Goal: Transaction & Acquisition: Purchase product/service

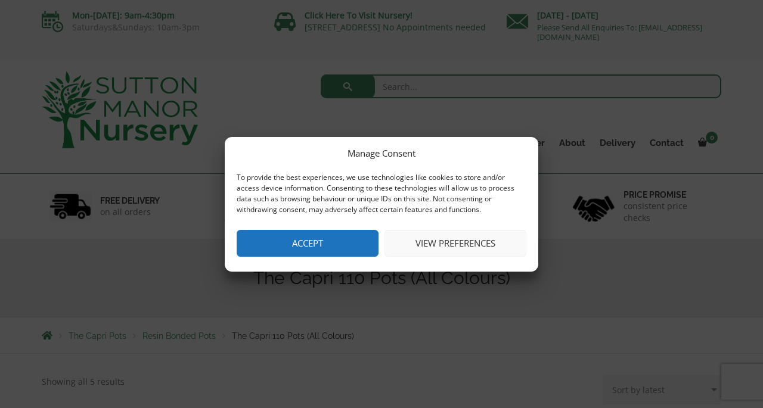
click at [272, 238] on button "Accept" at bounding box center [308, 243] width 142 height 27
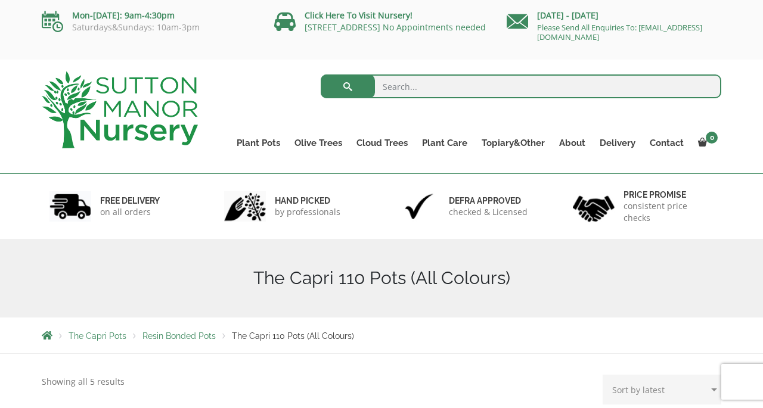
click at [467, 91] on input "search" at bounding box center [521, 86] width 401 height 24
type input "barolo pot"
click at [347, 86] on button "submit" at bounding box center [348, 86] width 54 height 24
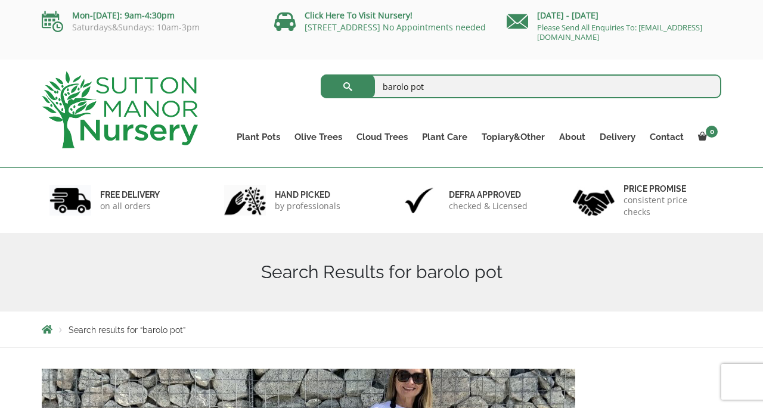
click at [445, 88] on input "barolo pot" at bounding box center [521, 86] width 401 height 24
type input "barolo pot 110"
click at [347, 86] on button "submit" at bounding box center [348, 86] width 54 height 24
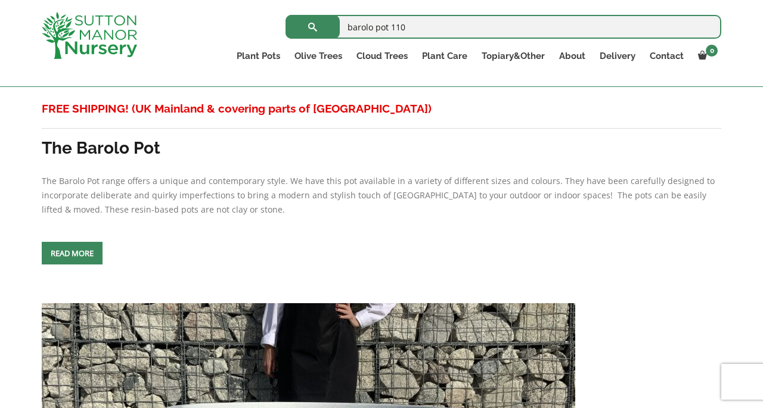
scroll to position [555, 0]
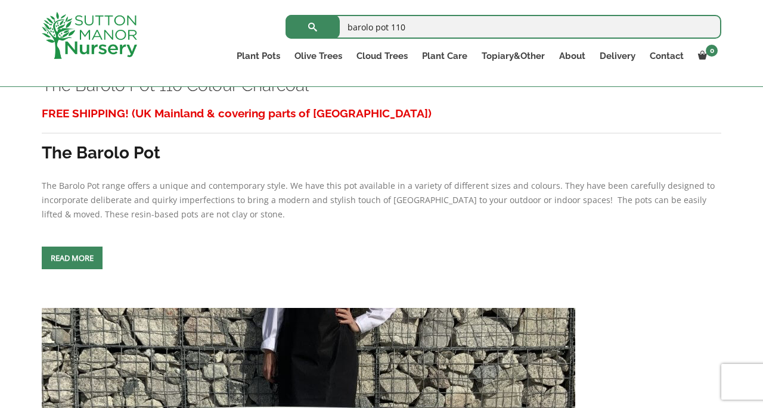
click at [72, 258] on span at bounding box center [72, 258] width 0 height 0
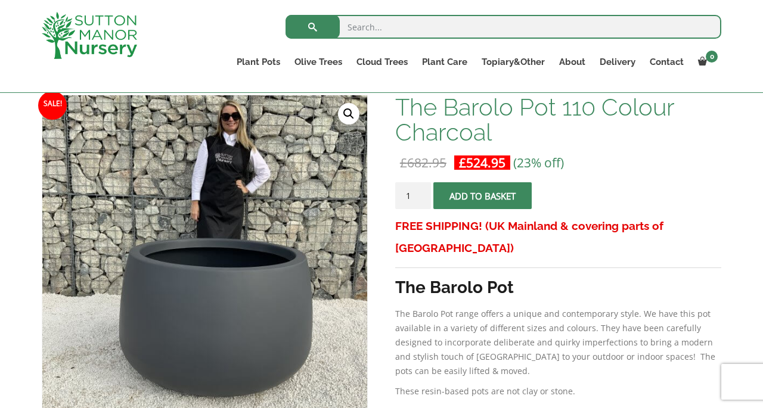
scroll to position [187, 0]
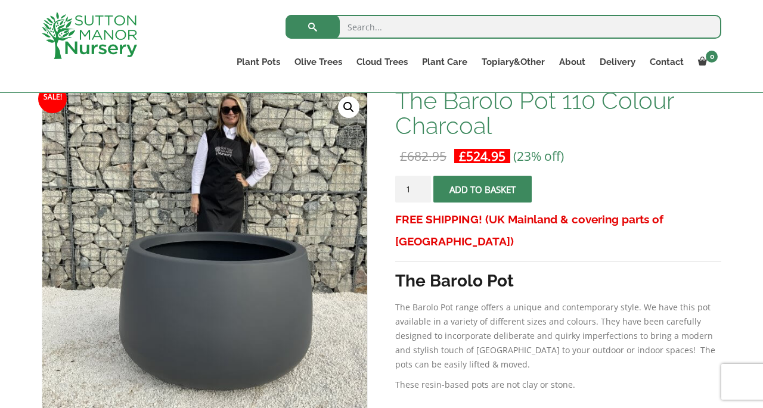
click at [510, 188] on button "Add to basket" at bounding box center [482, 189] width 98 height 27
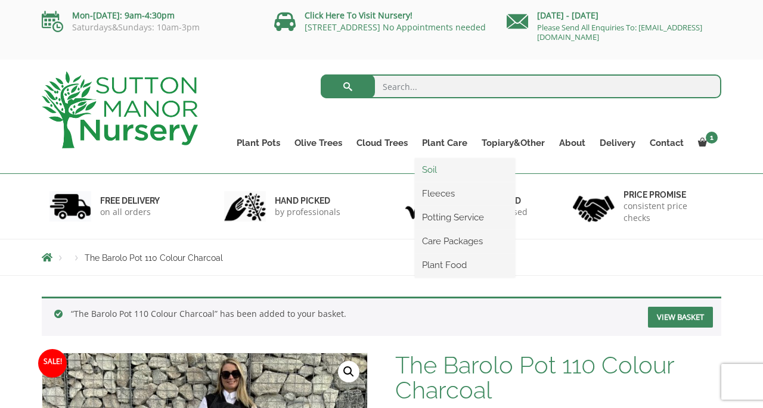
click at [433, 166] on link "Soil" at bounding box center [465, 170] width 100 height 18
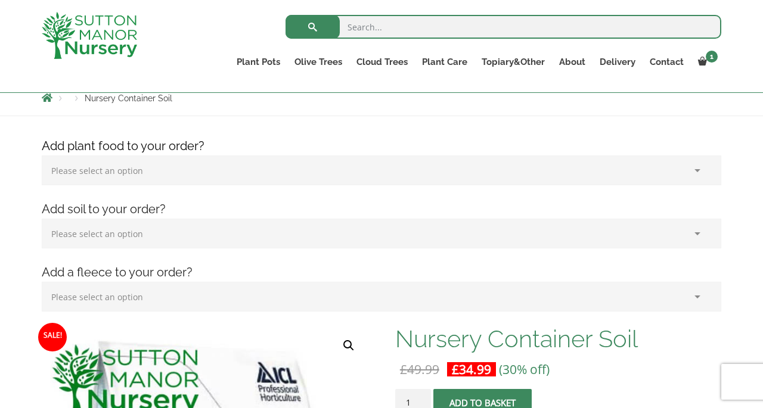
scroll to position [161, 0]
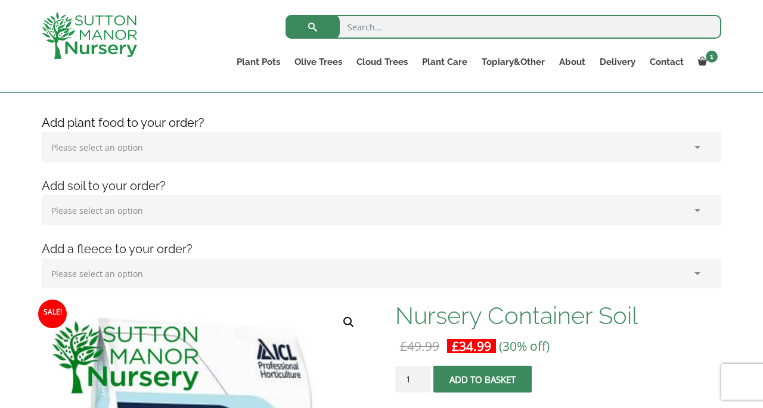
select select "(x5) 75L Bag_4"
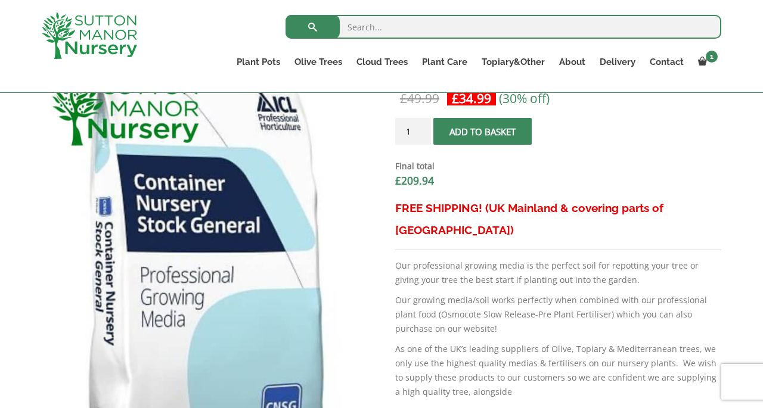
scroll to position [410, 0]
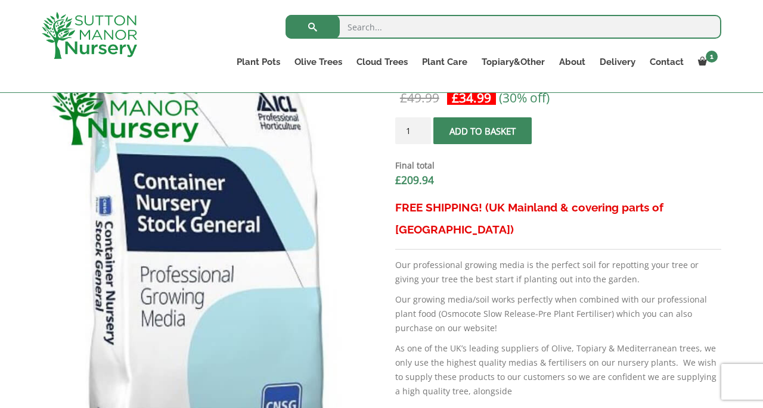
click at [503, 129] on button "Add to basket" at bounding box center [482, 130] width 98 height 27
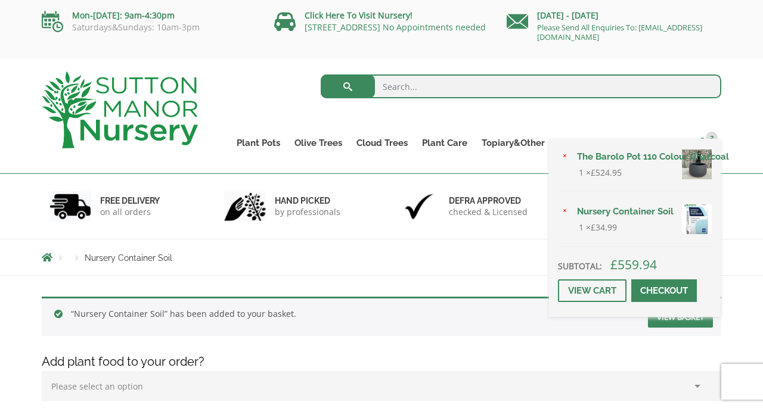
click at [705, 141] on span at bounding box center [702, 142] width 9 height 9
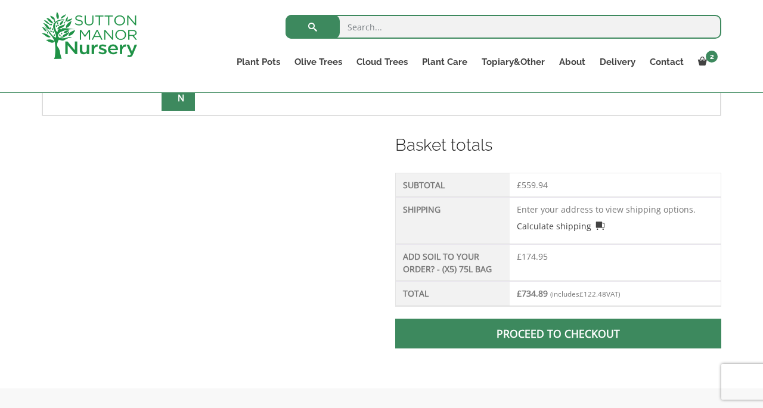
scroll to position [509, 0]
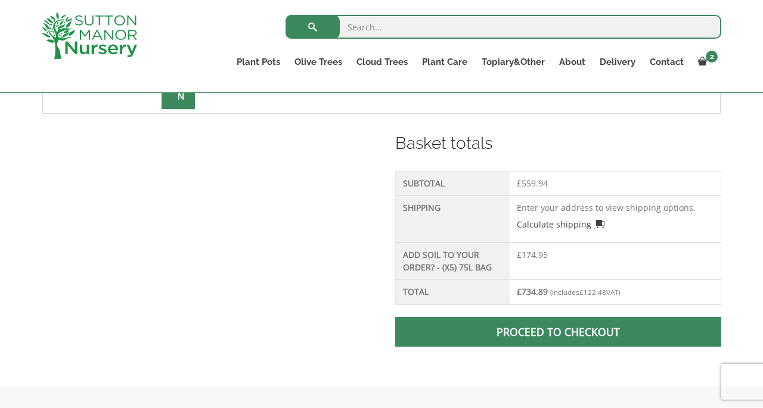
click at [521, 344] on link "Proceed to checkout" at bounding box center [558, 332] width 326 height 30
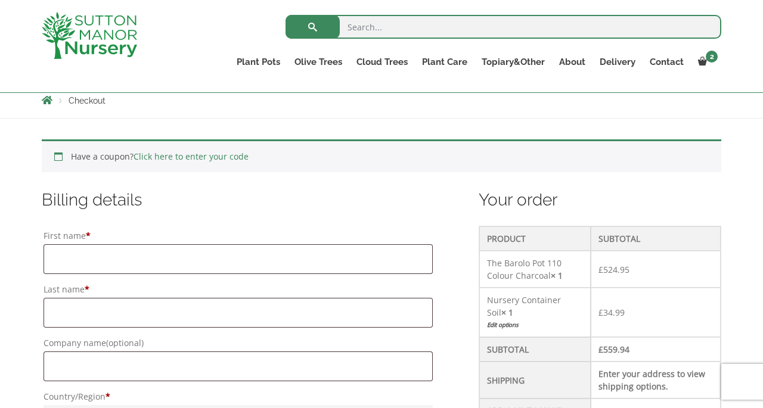
scroll to position [216, 0]
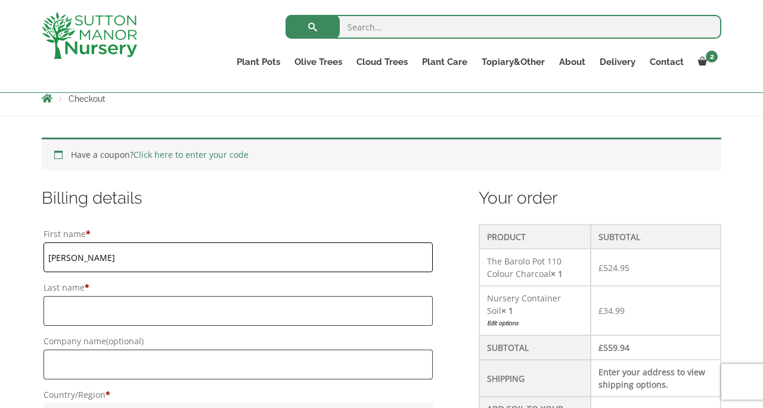
type input "julie"
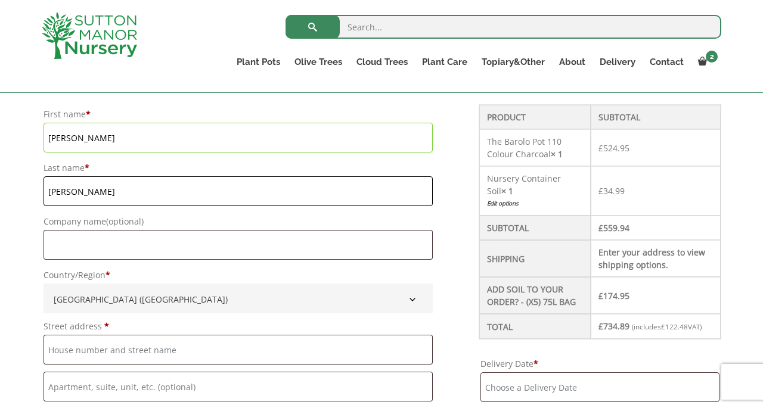
scroll to position [357, 0]
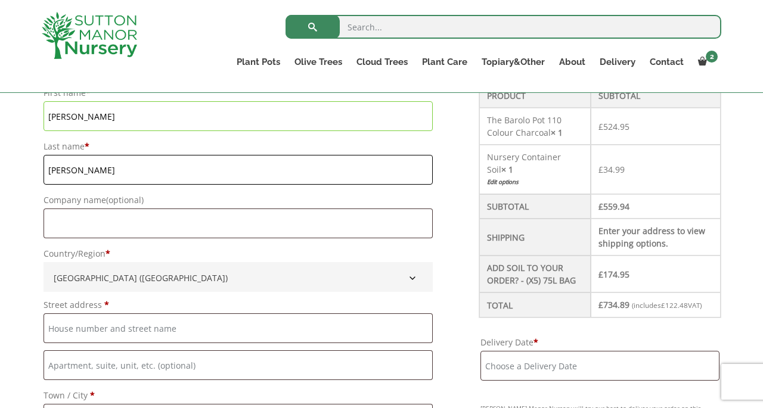
type input "Newton"
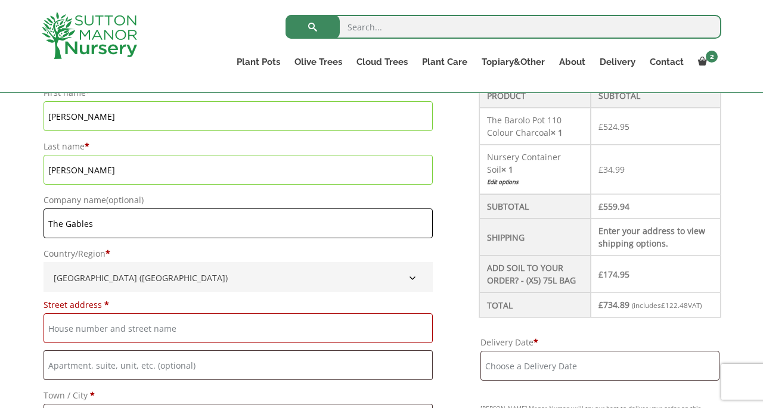
type input "The Gables"
click at [71, 326] on input "Street address *" at bounding box center [238, 328] width 389 height 30
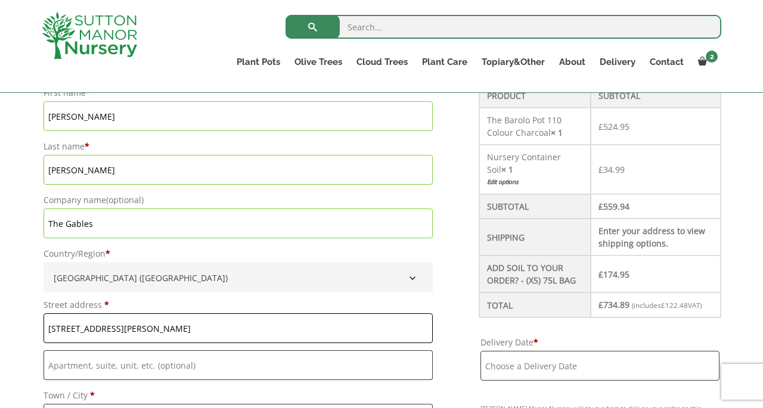
type input "[STREET_ADDRESS][PERSON_NAME]"
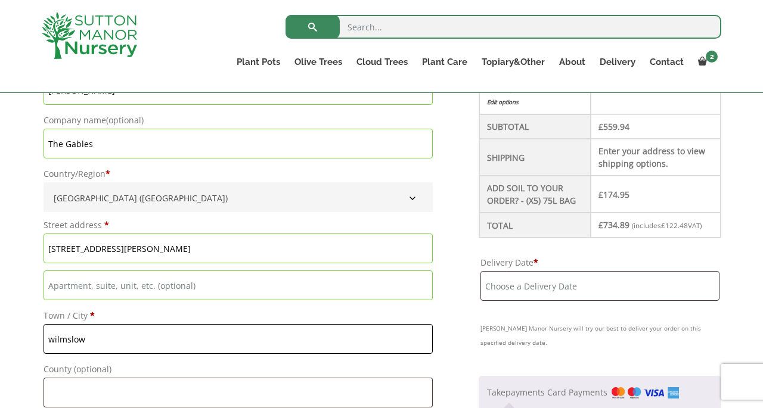
scroll to position [437, 0]
type input "wilmslow"
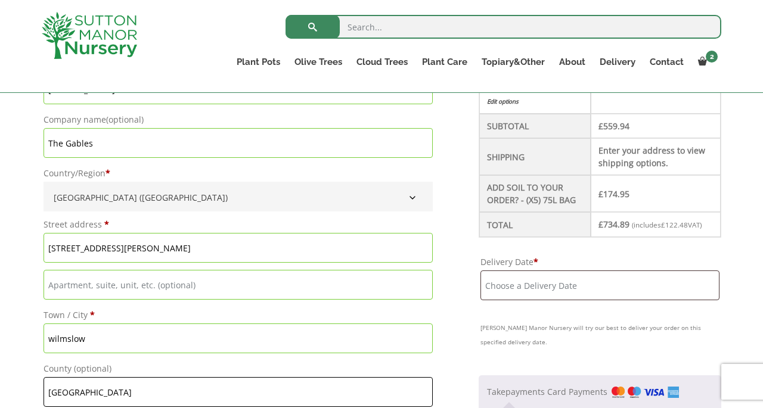
type input "cheshire"
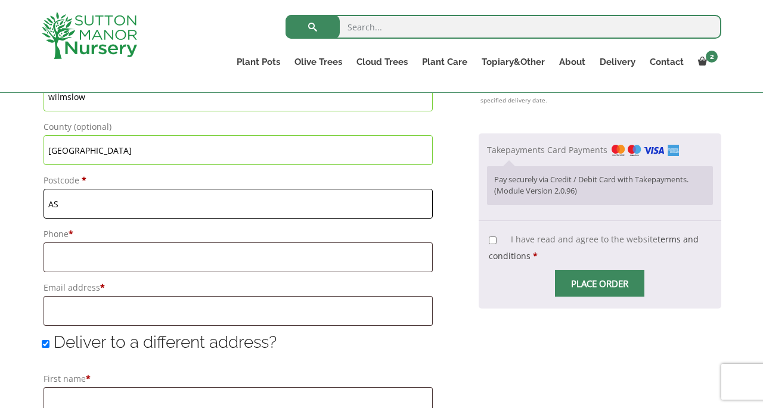
type input "A"
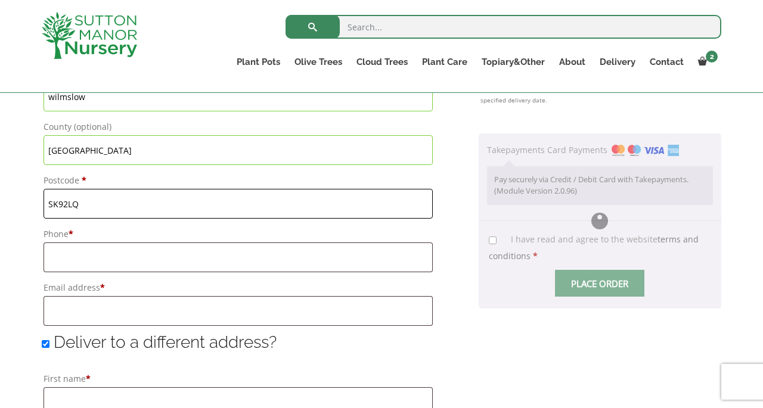
type input "SK92LQ"
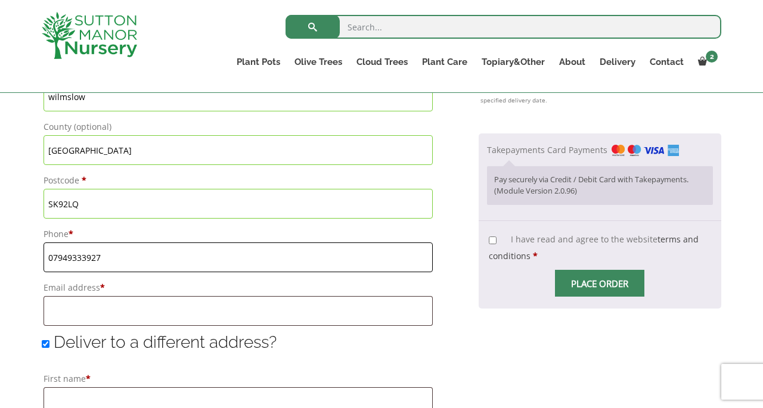
type input "07949333927"
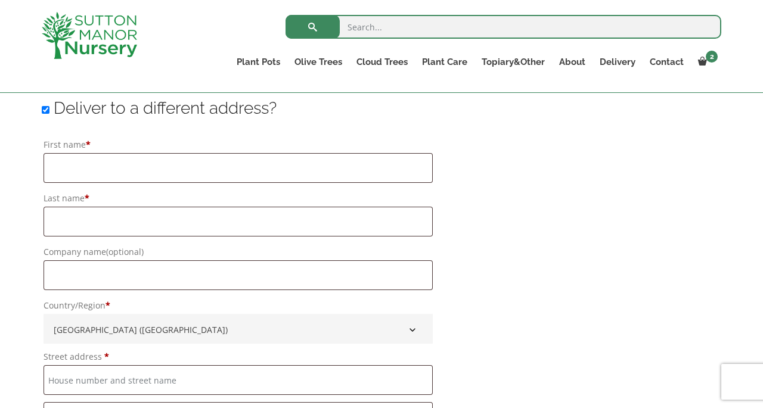
scroll to position [915, 0]
type input "tge18@icloud.com"
click at [45, 109] on input "Deliver to a different address?" at bounding box center [46, 109] width 8 height 8
checkbox input "false"
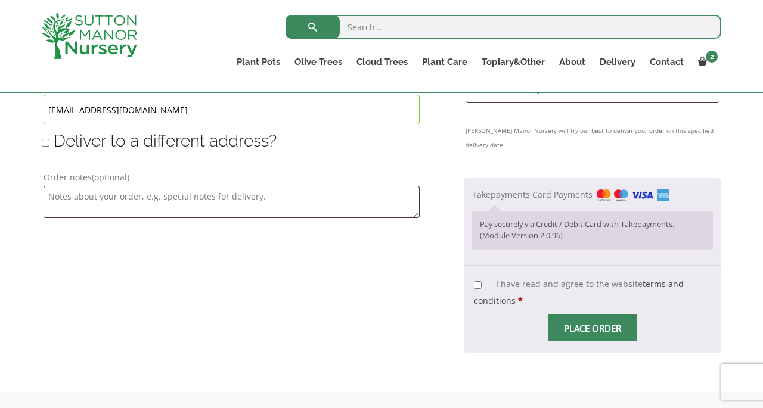
scroll to position [879, 0]
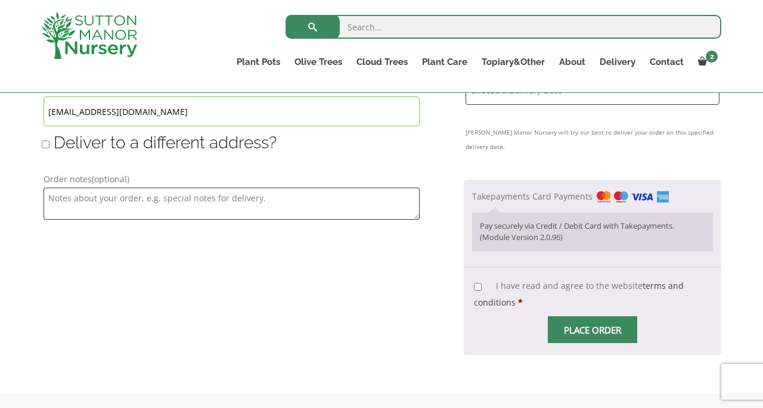
click at [474, 283] on input "I have read and agree to the website terms and conditions *" at bounding box center [478, 287] width 8 height 8
checkbox input "true"
click at [598, 319] on input "Place order" at bounding box center [592, 329] width 89 height 27
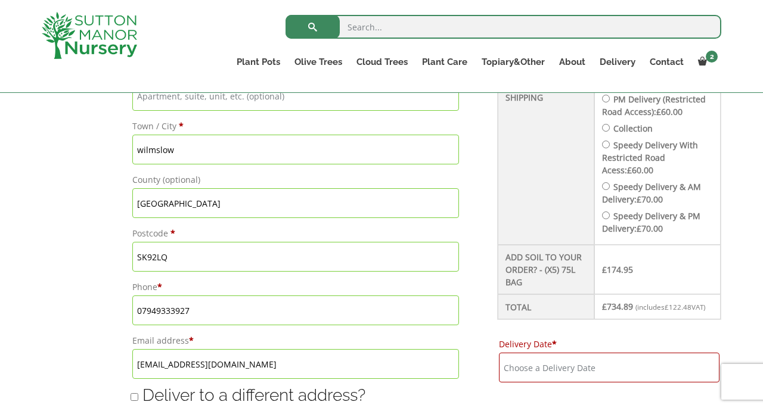
scroll to position [645, 0]
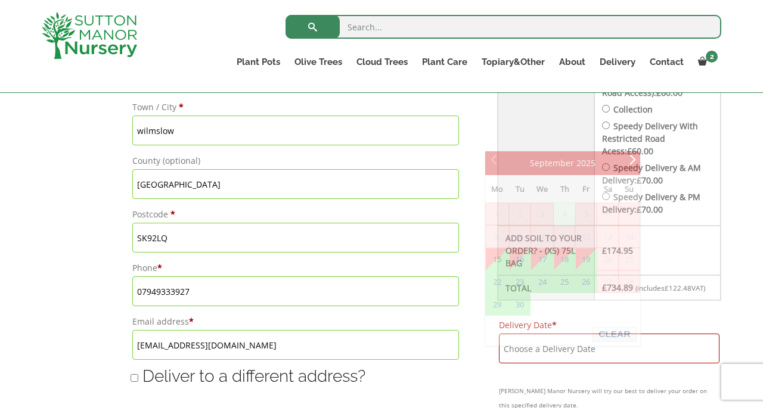
click at [531, 357] on input "Delivery Date *" at bounding box center [609, 349] width 220 height 30
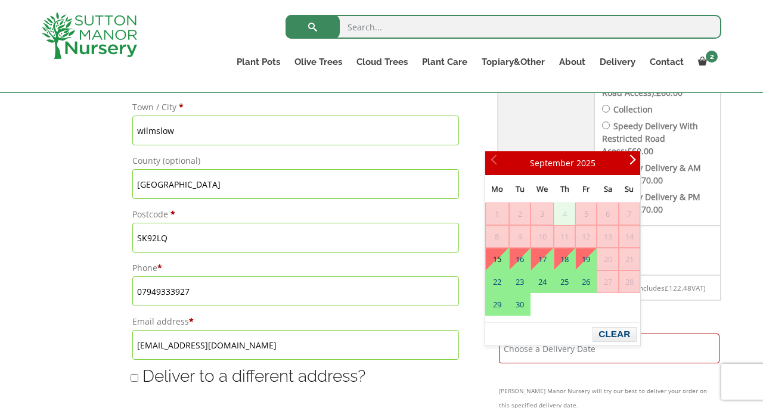
click at [502, 259] on link "15" at bounding box center [497, 258] width 23 height 21
type input "15 September, 2025"
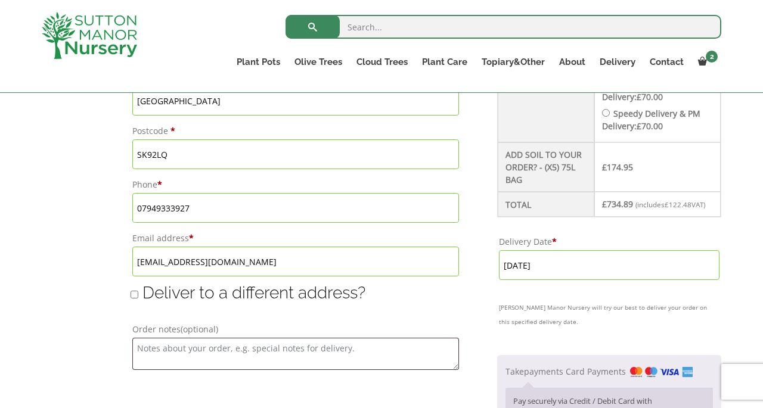
scroll to position [729, 0]
click at [501, 279] on input "15 September, 2025" at bounding box center [609, 265] width 220 height 30
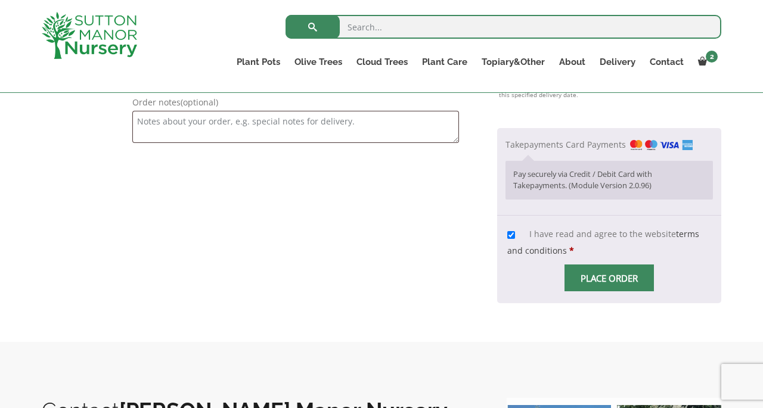
scroll to position [959, 0]
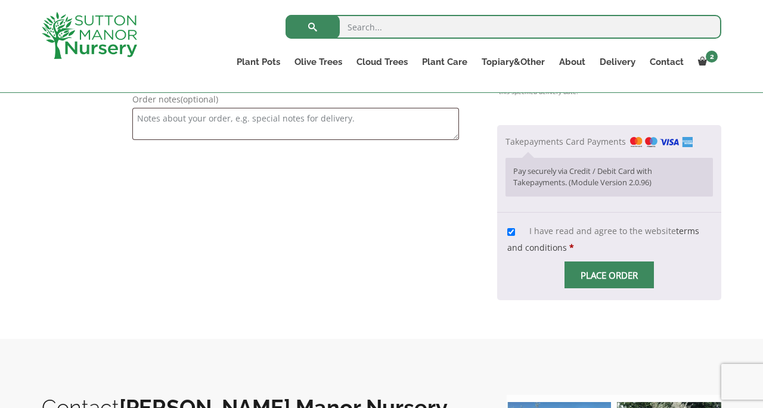
click at [609, 275] on span "Checkout" at bounding box center [609, 275] width 0 height 0
click at [587, 288] on input "Place order" at bounding box center [608, 275] width 89 height 27
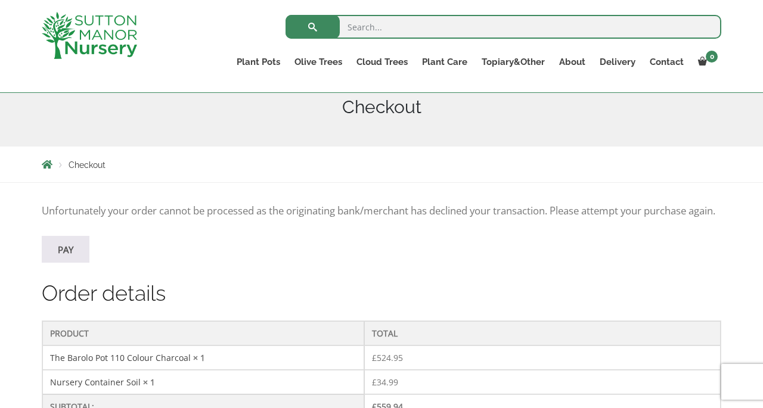
scroll to position [148, 0]
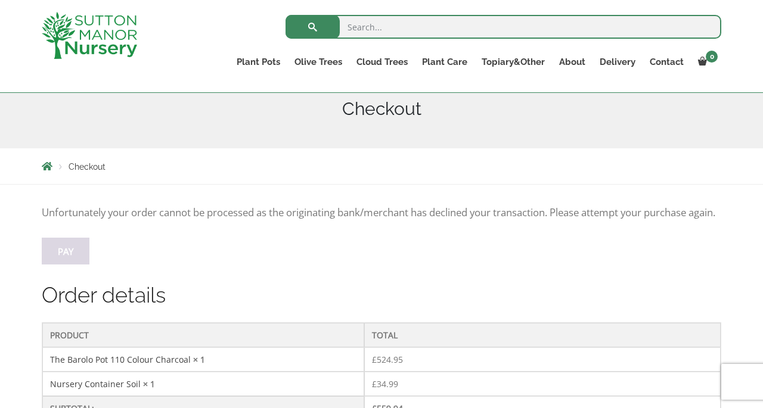
click at [56, 265] on link "Pay" at bounding box center [66, 251] width 48 height 27
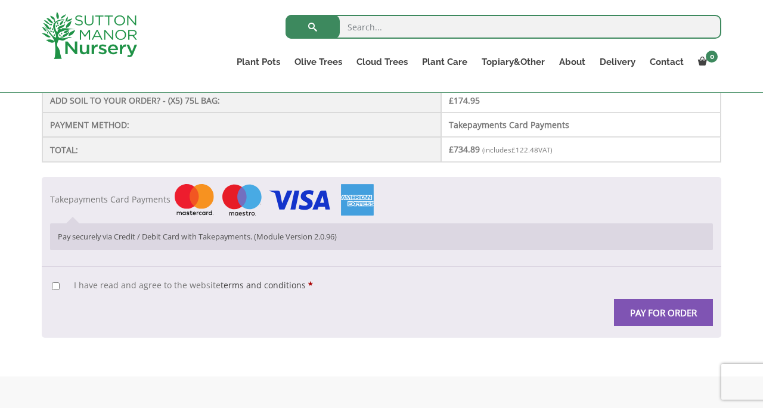
scroll to position [455, 0]
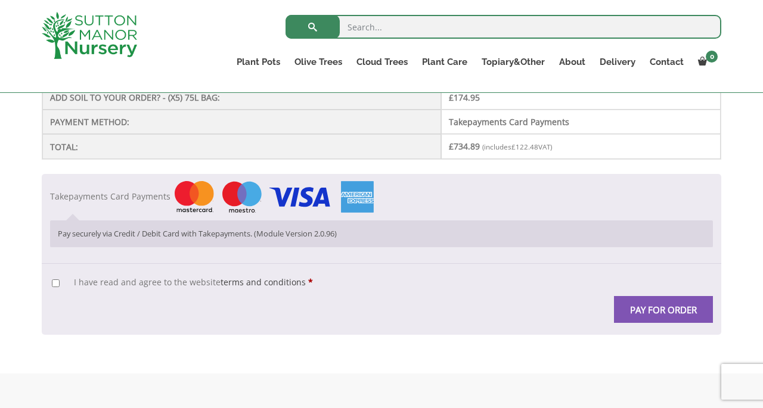
click at [55, 283] on input "I have read and agree to the website terms and conditions *" at bounding box center [56, 283] width 8 height 8
checkbox input "true"
click at [653, 307] on button "Pay for order" at bounding box center [663, 309] width 99 height 27
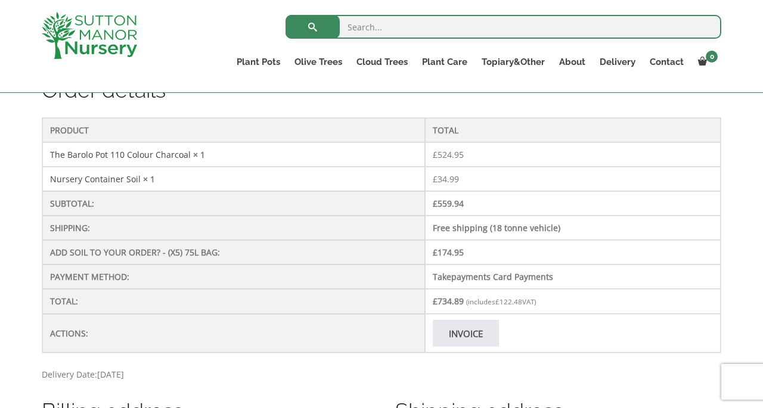
scroll to position [427, 0]
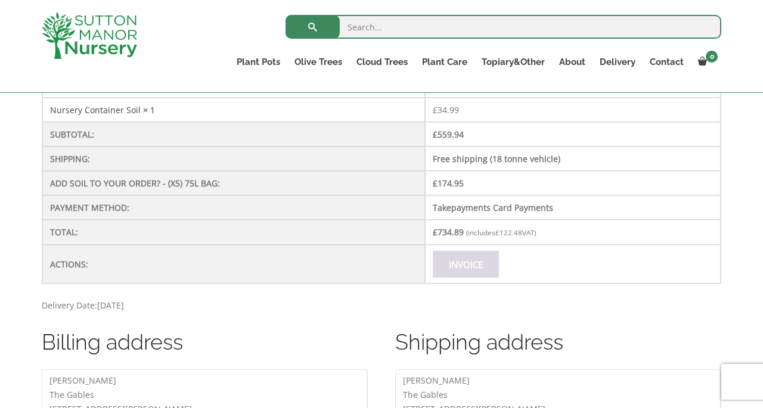
click at [472, 271] on link "Invoice" at bounding box center [466, 264] width 66 height 27
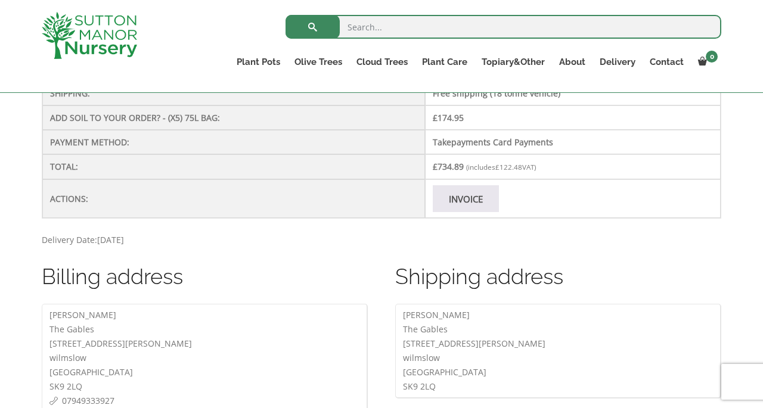
scroll to position [490, 0]
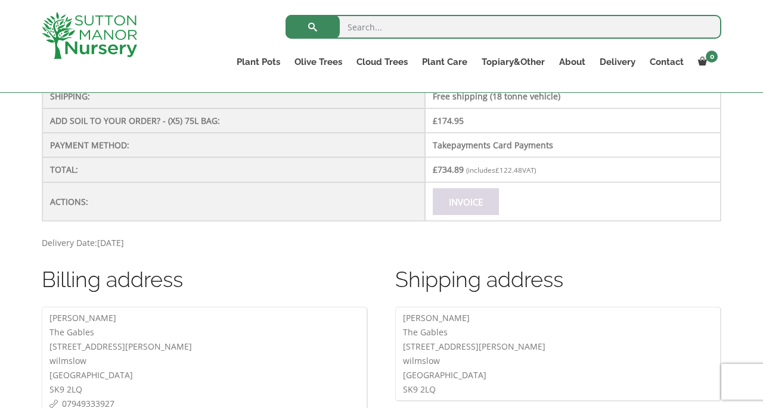
click at [469, 204] on link "Invoice" at bounding box center [466, 201] width 66 height 27
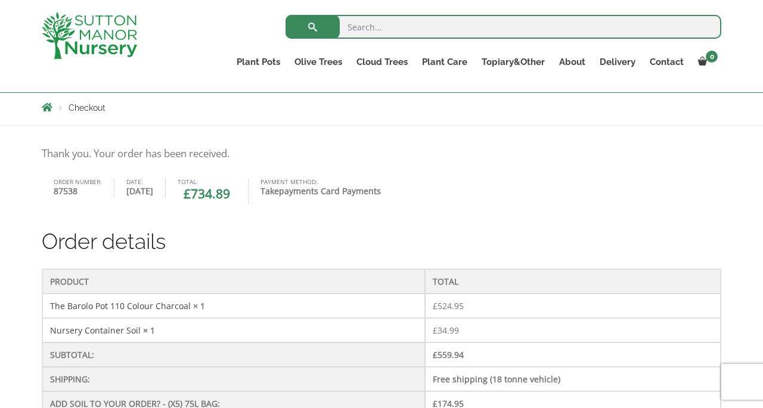
scroll to position [200, 0]
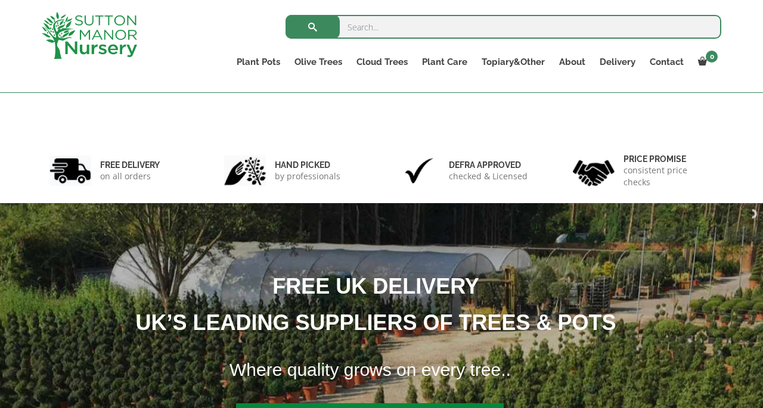
scroll to position [9, 0]
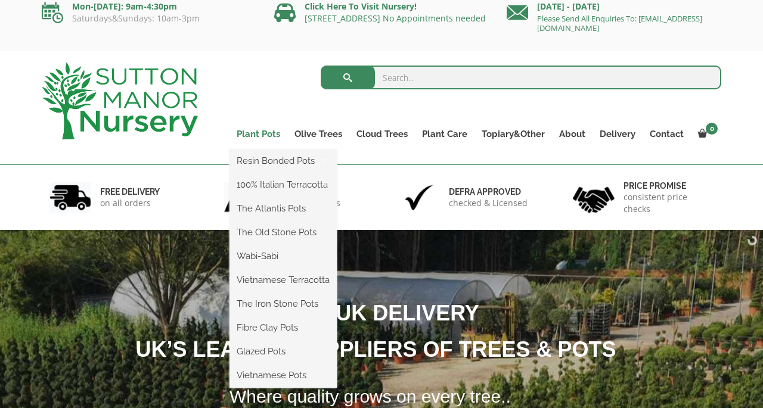
click at [268, 129] on link "Plant Pots" at bounding box center [258, 134] width 58 height 17
click at [258, 167] on link "Resin Bonded Pots" at bounding box center [282, 161] width 107 height 18
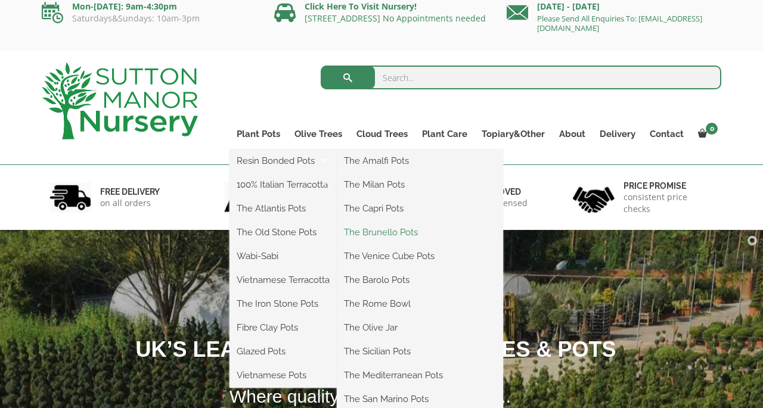
click at [381, 234] on link "The Brunello Pots" at bounding box center [420, 232] width 166 height 18
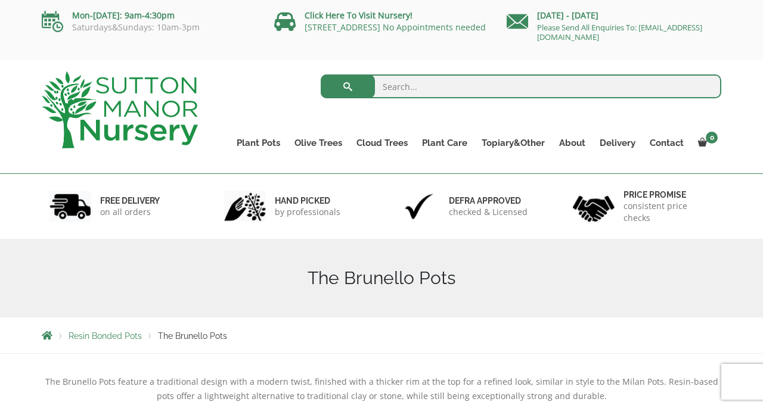
scroll to position [2, 0]
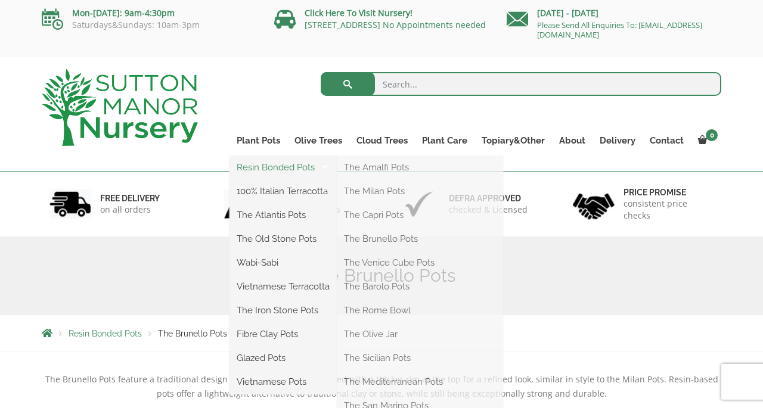
click at [263, 163] on link "Resin Bonded Pots" at bounding box center [282, 168] width 107 height 18
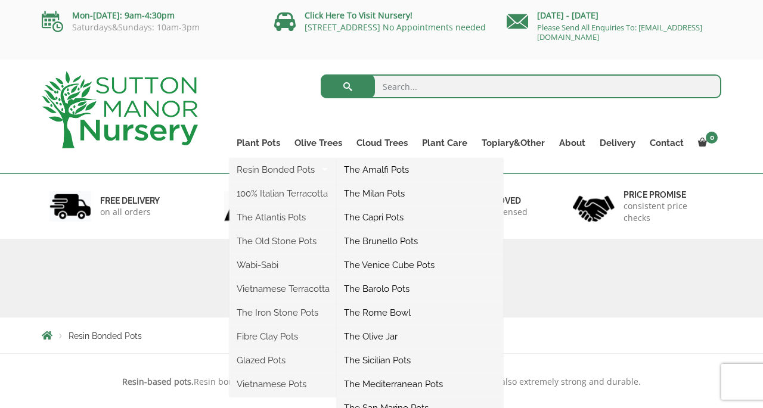
click at [392, 290] on link "The Barolo Pots" at bounding box center [420, 289] width 166 height 18
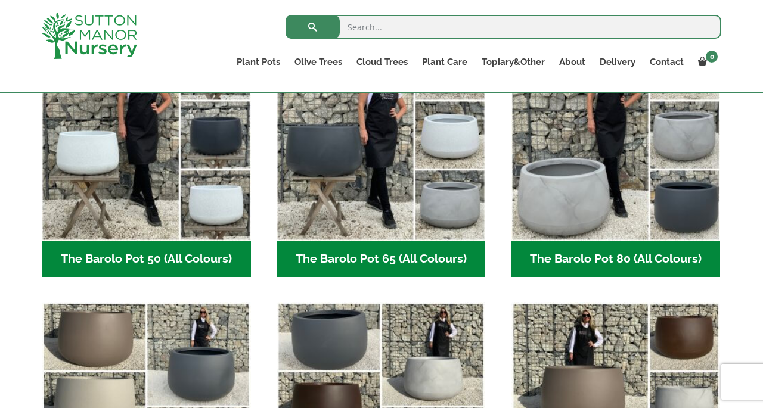
scroll to position [375, 0]
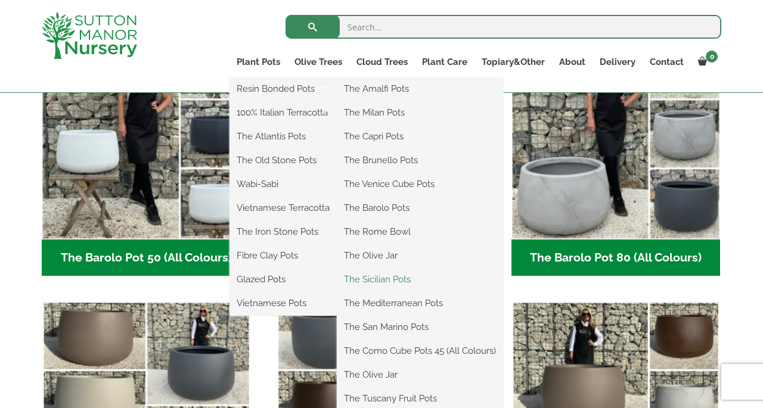
click at [387, 280] on link "The Sicilian Pots" at bounding box center [420, 280] width 166 height 18
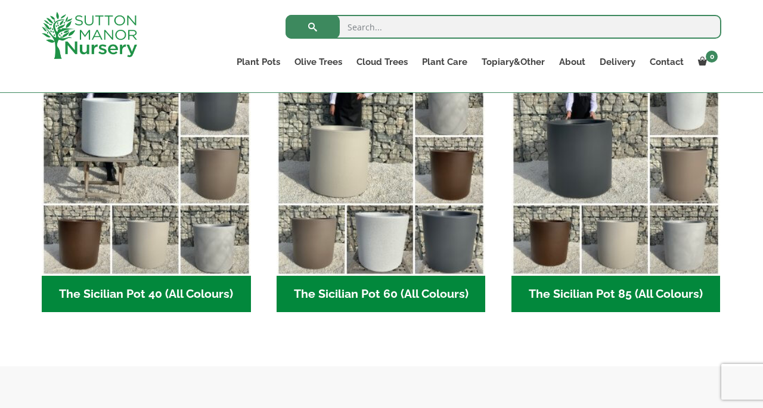
scroll to position [340, 0]
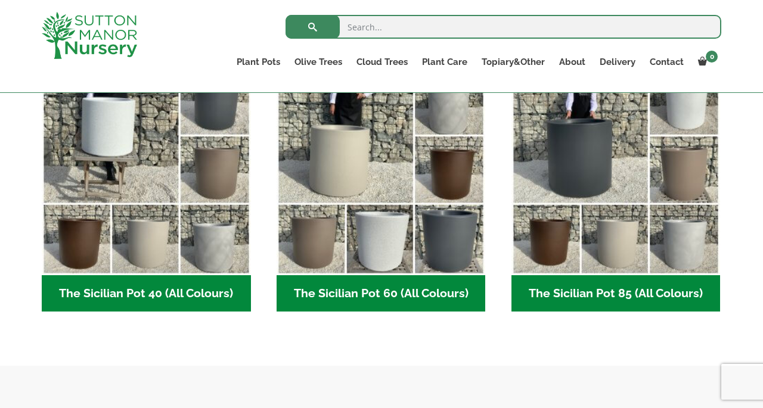
click at [405, 297] on h2 "The Sicilian Pot 60 (All Colours) (6)" at bounding box center [380, 293] width 209 height 37
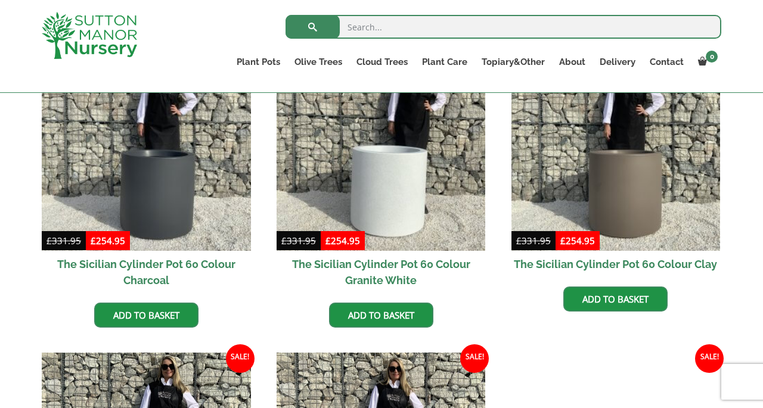
scroll to position [357, 0]
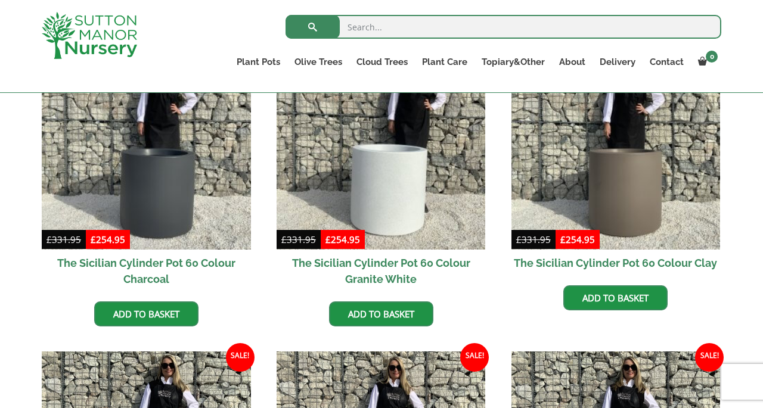
click at [167, 259] on h2 "The Sicilian Cylinder Pot 60 Colour Charcoal" at bounding box center [146, 271] width 209 height 43
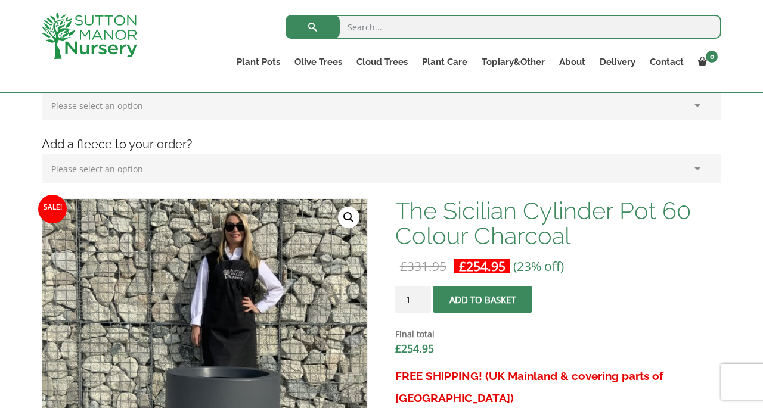
scroll to position [261, 0]
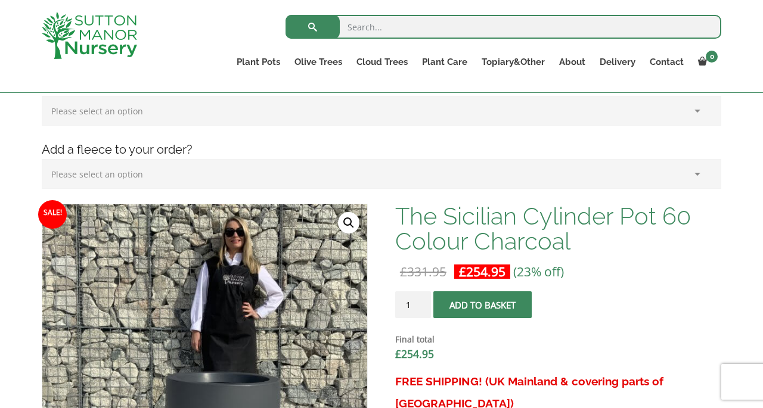
type input "2"
click at [421, 304] on input "2" at bounding box center [413, 304] width 36 height 27
click at [482, 305] on span "submit" at bounding box center [482, 305] width 0 height 0
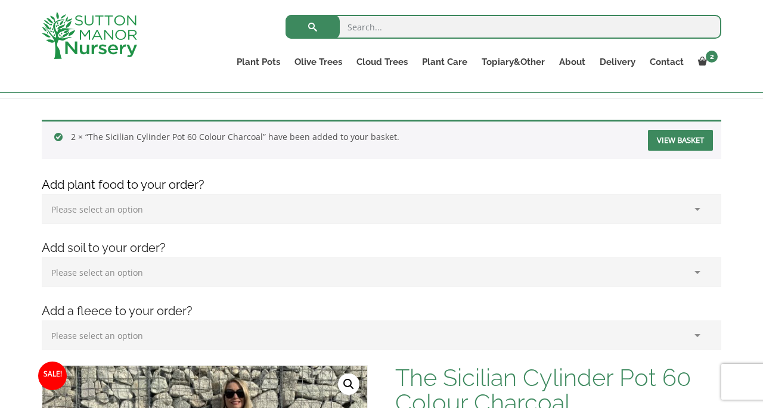
scroll to position [157, 0]
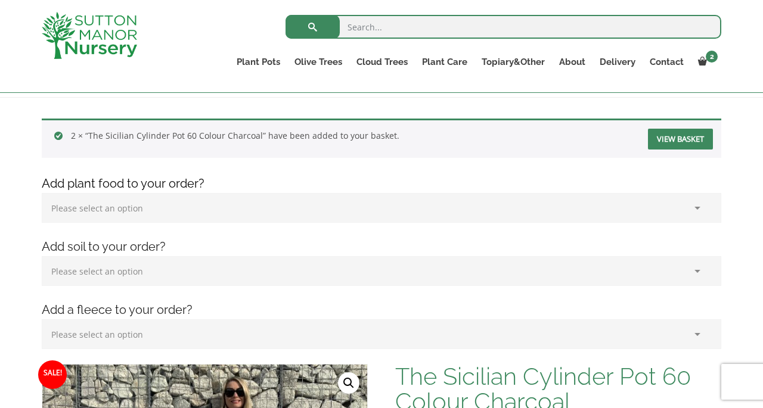
select select "(x5) 75L Bag_4"
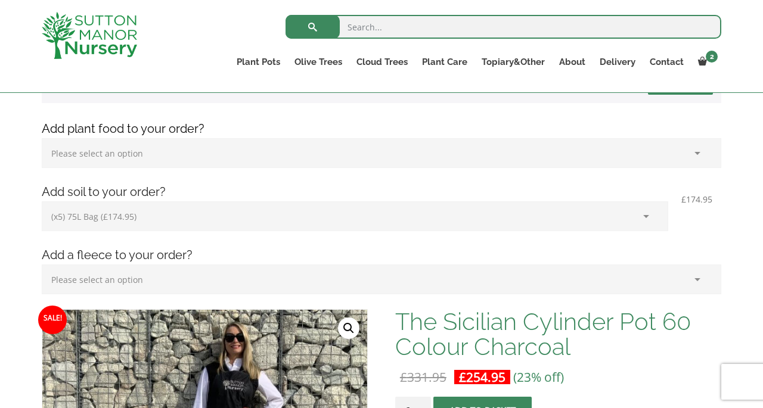
scroll to position [92, 0]
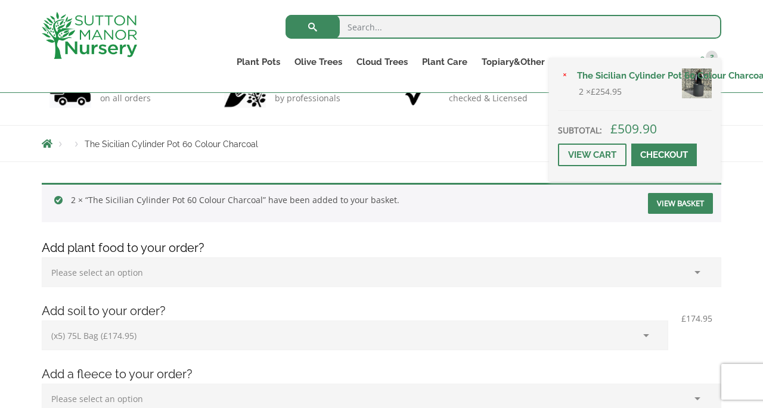
click at [701, 63] on span at bounding box center [702, 61] width 9 height 9
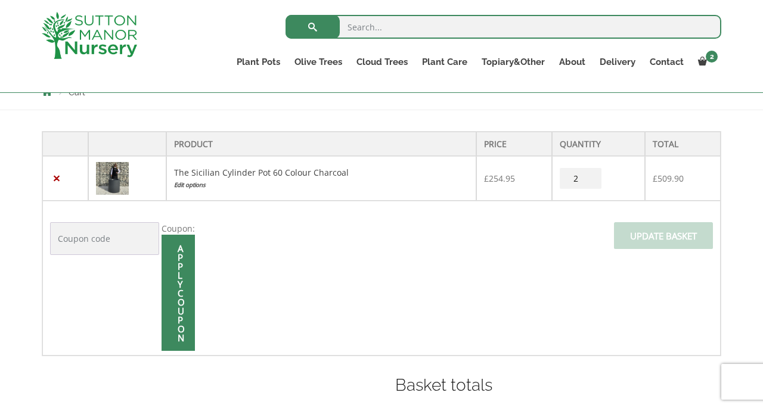
scroll to position [225, 0]
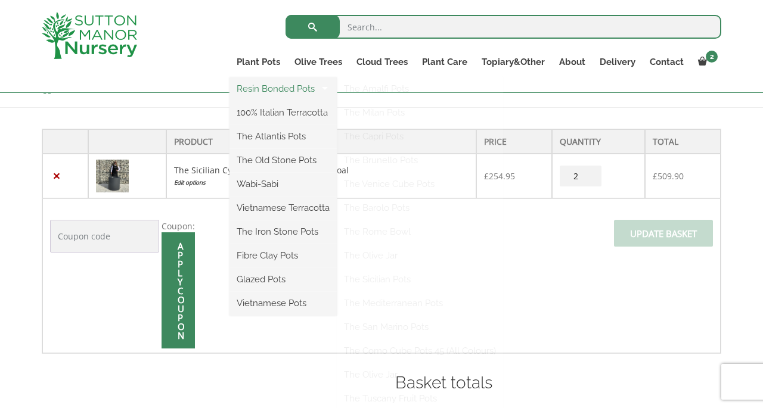
click at [264, 94] on link "Resin Bonded Pots" at bounding box center [282, 89] width 107 height 18
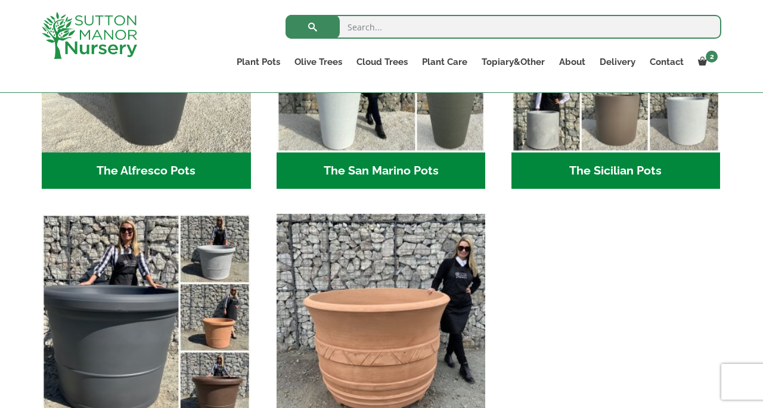
scroll to position [1557, 0]
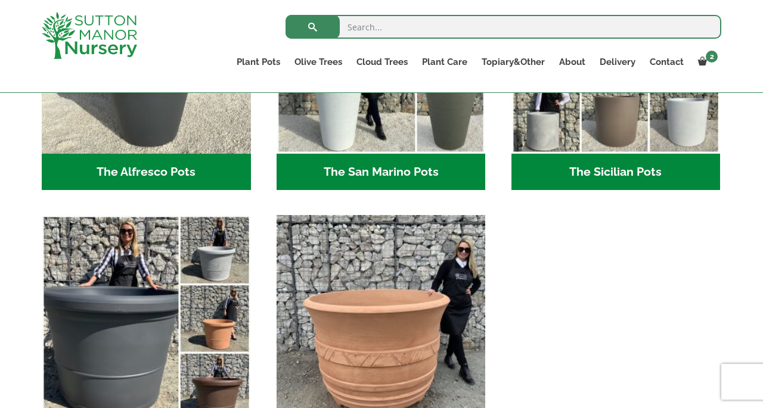
click at [576, 178] on h2 "The Sicilian Pots (18)" at bounding box center [615, 172] width 209 height 37
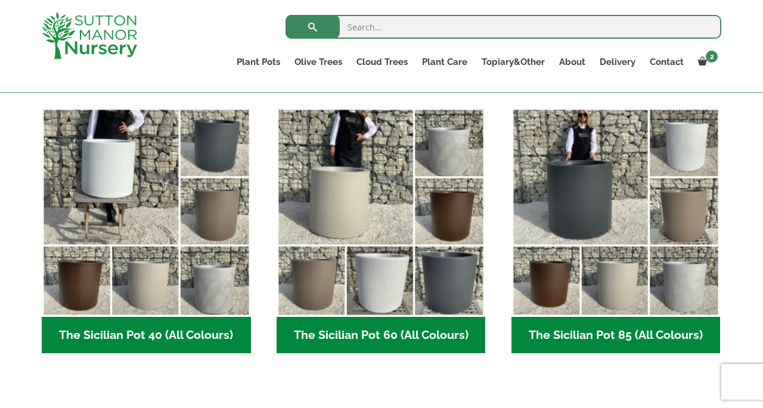
scroll to position [293, 0]
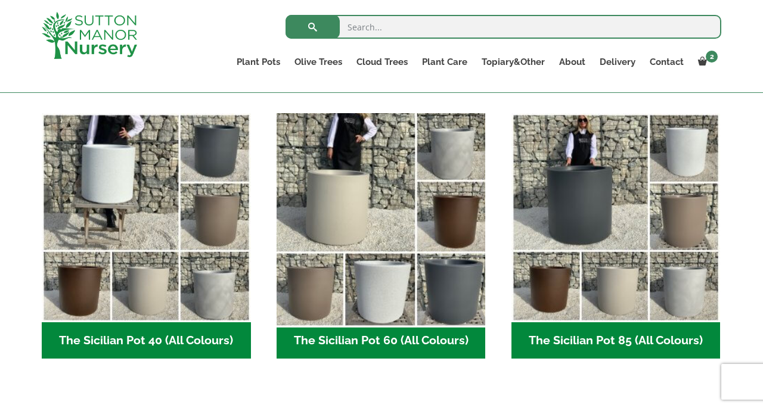
click at [430, 237] on img "Visit product category The Sicilian Pot 60 (All Colours)" at bounding box center [380, 217] width 219 height 219
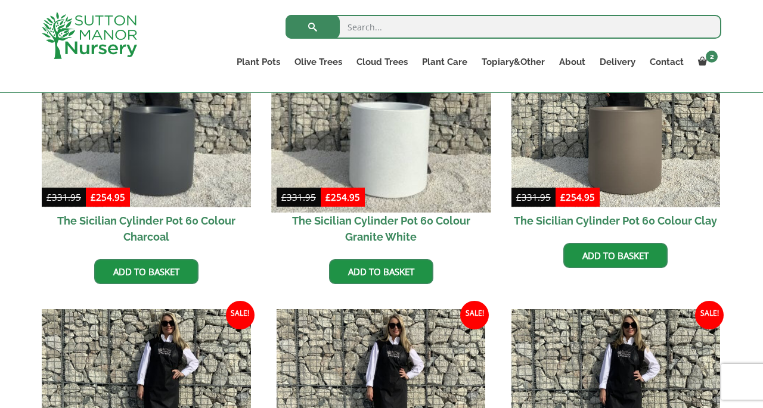
scroll to position [402, 0]
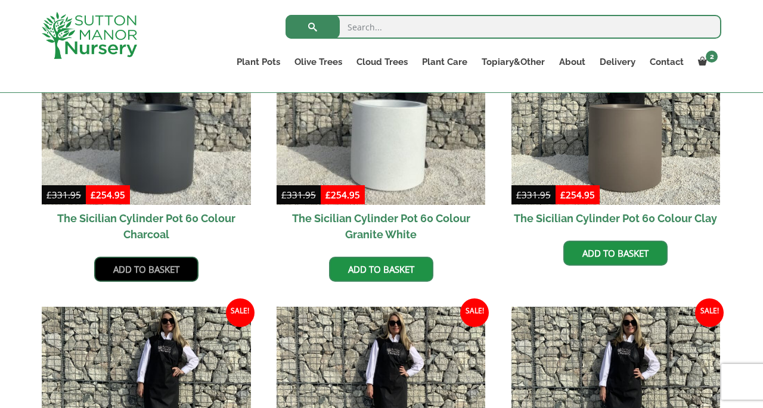
click at [113, 269] on link "Add to basket" at bounding box center [146, 269] width 104 height 25
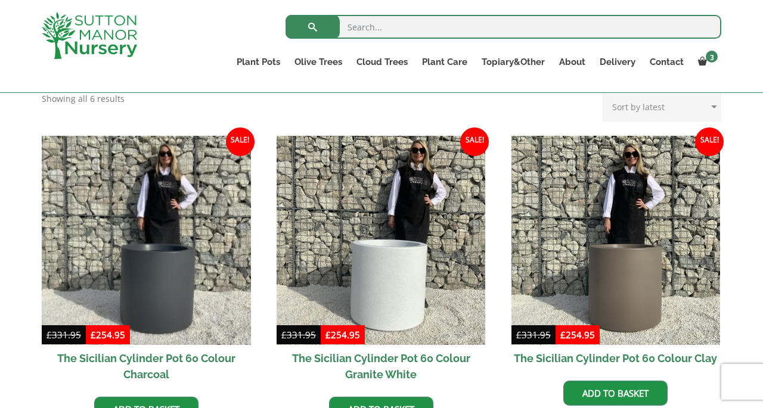
scroll to position [220, 0]
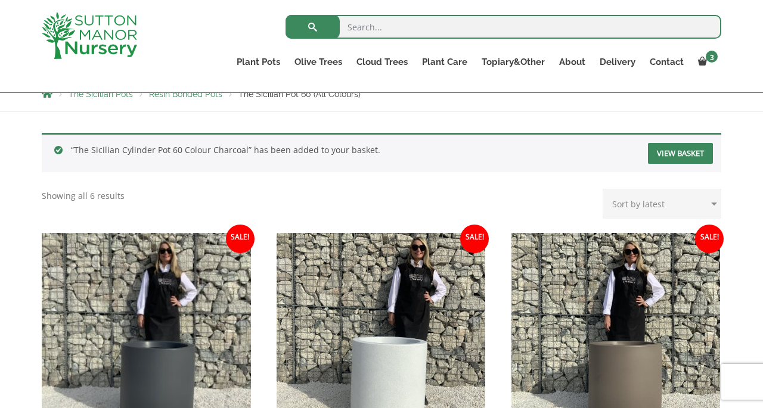
click at [676, 155] on link "View basket" at bounding box center [680, 153] width 65 height 21
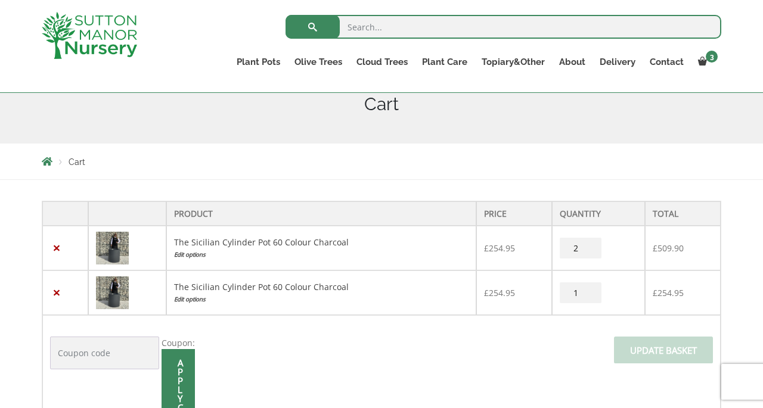
scroll to position [159, 0]
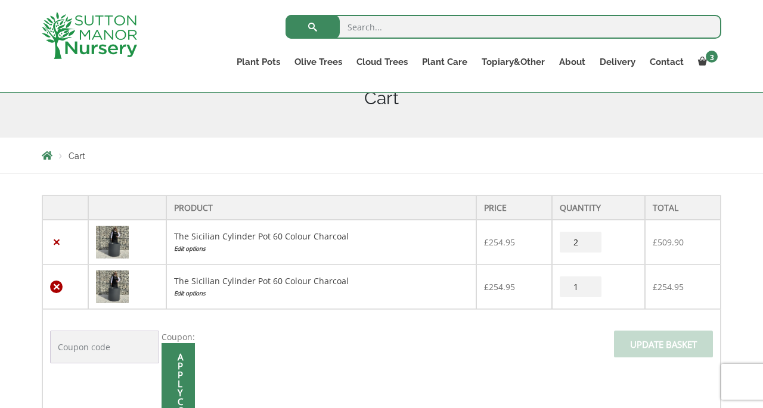
click at [54, 284] on link "×" at bounding box center [56, 287] width 13 height 13
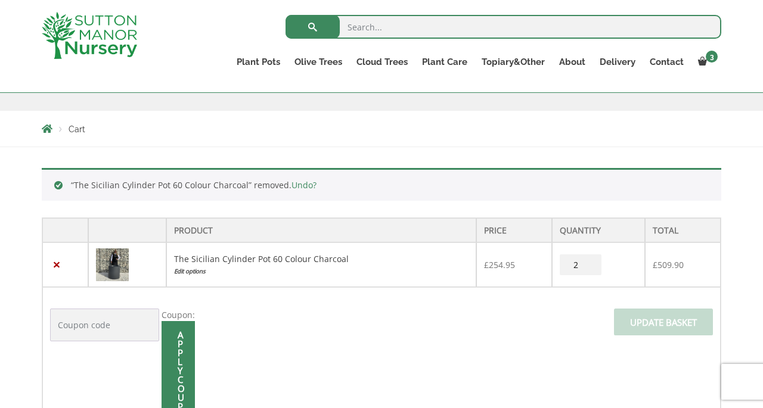
scroll to position [87, 0]
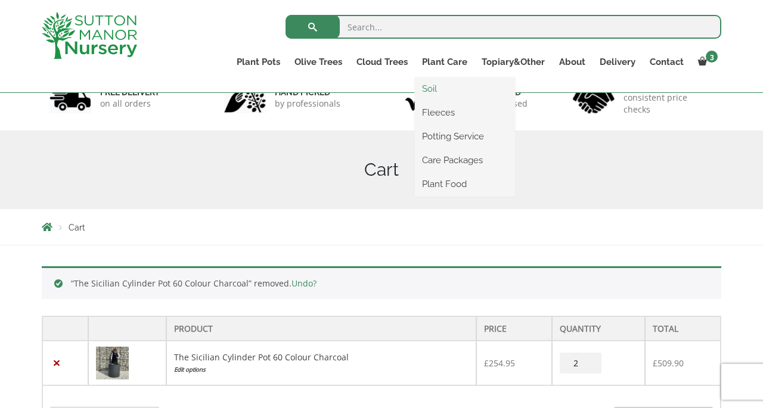
click at [435, 92] on link "Soil" at bounding box center [465, 89] width 100 height 18
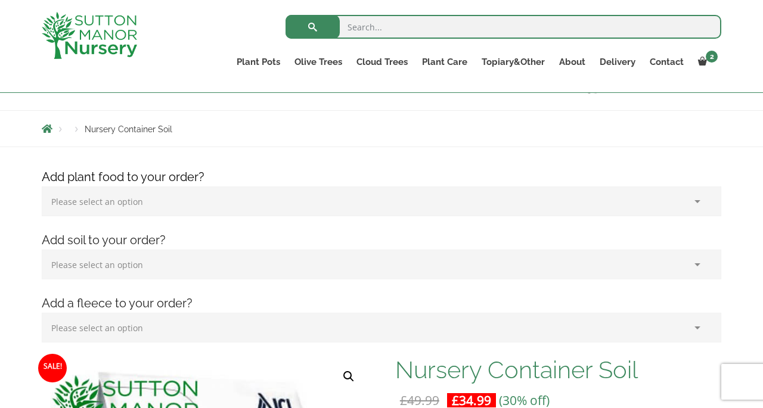
scroll to position [108, 0]
select select "(x5) 75L Bag_4"
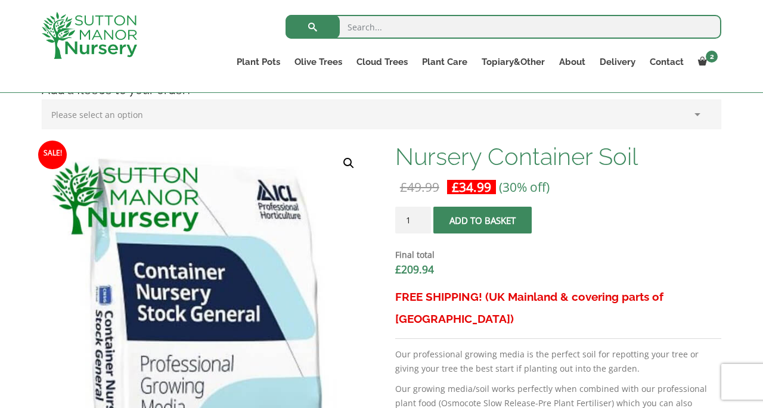
scroll to position [323, 0]
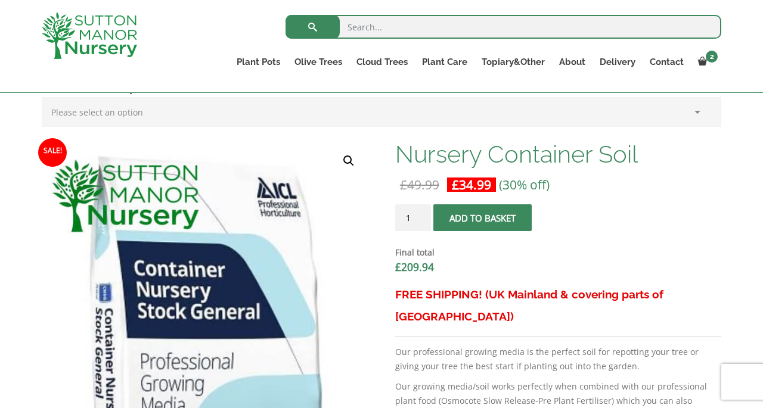
click at [487, 214] on button "Add to basket" at bounding box center [482, 217] width 98 height 27
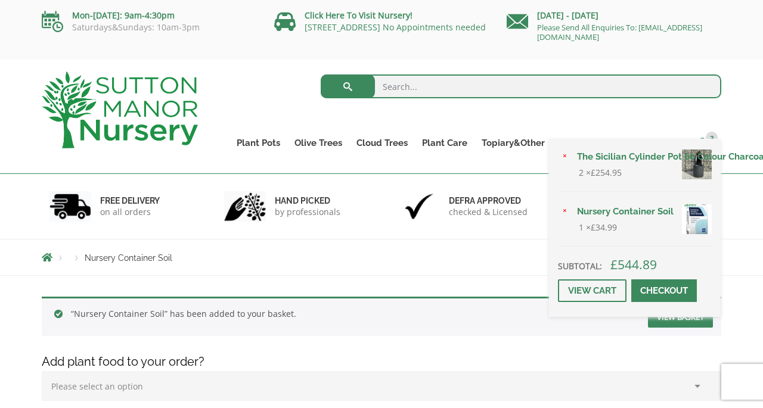
click at [707, 139] on span "3" at bounding box center [712, 138] width 12 height 12
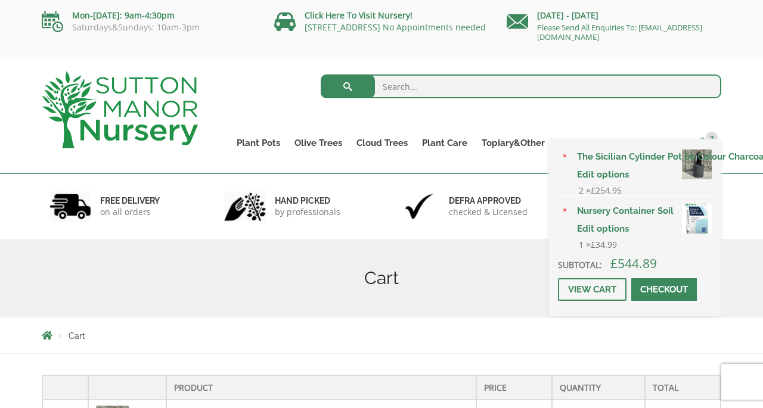
click at [706, 139] on span "3" at bounding box center [712, 138] width 12 height 12
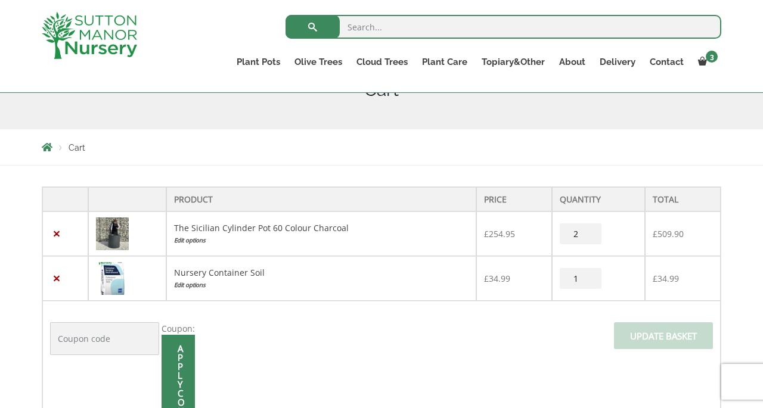
scroll to position [166, 0]
click at [585, 278] on input "2" at bounding box center [581, 279] width 42 height 21
click at [585, 278] on input "3" at bounding box center [581, 279] width 42 height 21
click at [585, 278] on input "4" at bounding box center [581, 279] width 42 height 21
type input "5"
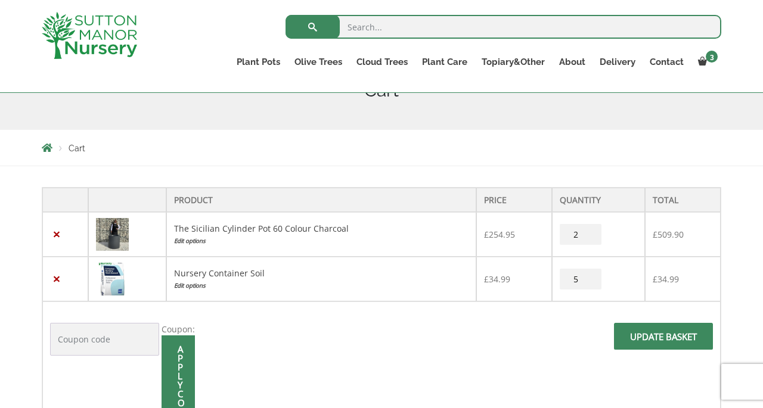
click at [585, 278] on input "5" at bounding box center [581, 279] width 42 height 21
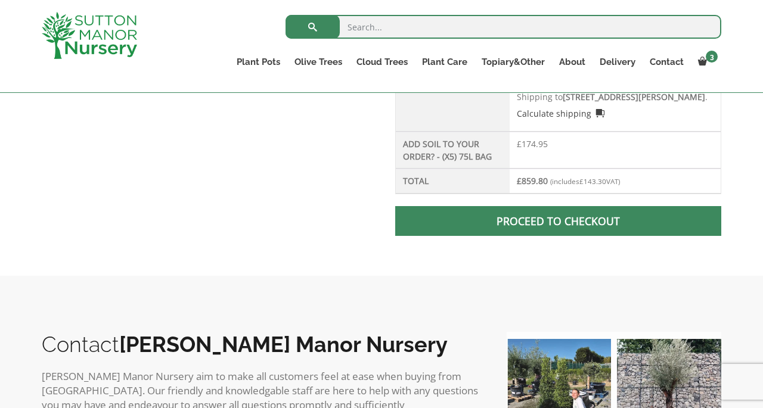
scroll to position [866, 0]
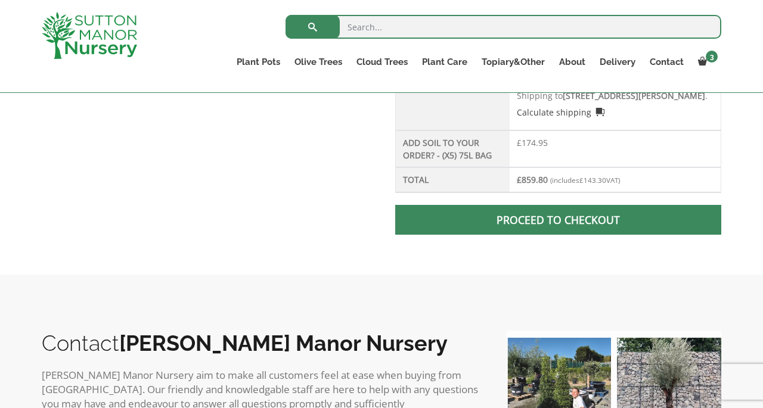
click at [558, 220] on span at bounding box center [558, 220] width 0 height 0
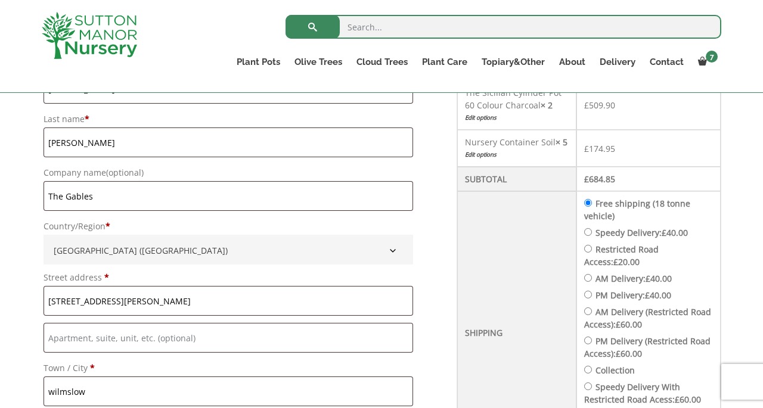
scroll to position [381, 0]
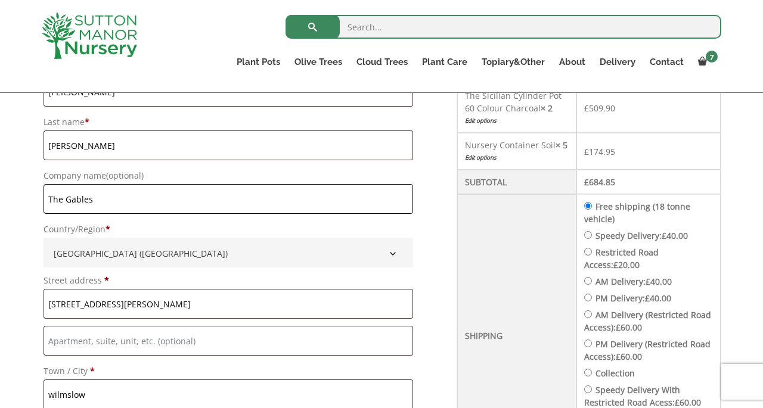
drag, startPoint x: 102, startPoint y: 202, endPoint x: 48, endPoint y: 199, distance: 54.3
drag, startPoint x: 115, startPoint y: 306, endPoint x: 20, endPoint y: 306, distance: 95.3
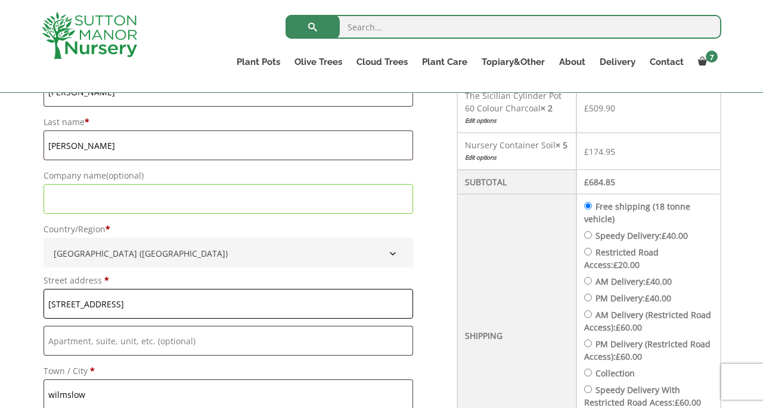
type input "[STREET_ADDRESS]"
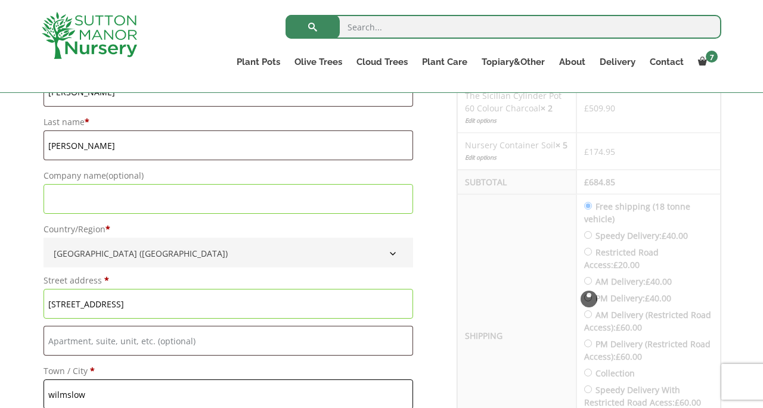
drag, startPoint x: 97, startPoint y: 392, endPoint x: 0, endPoint y: 374, distance: 98.1
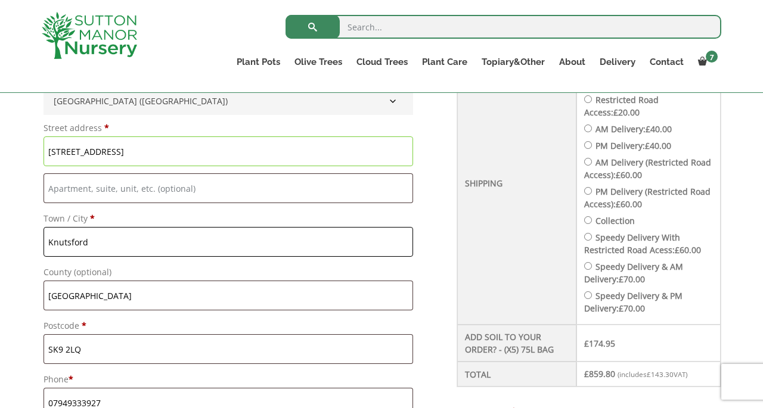
scroll to position [553, 0]
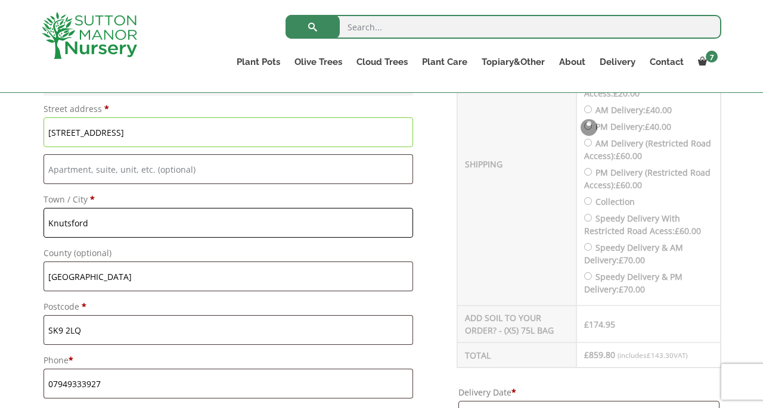
type input "Knutsford"
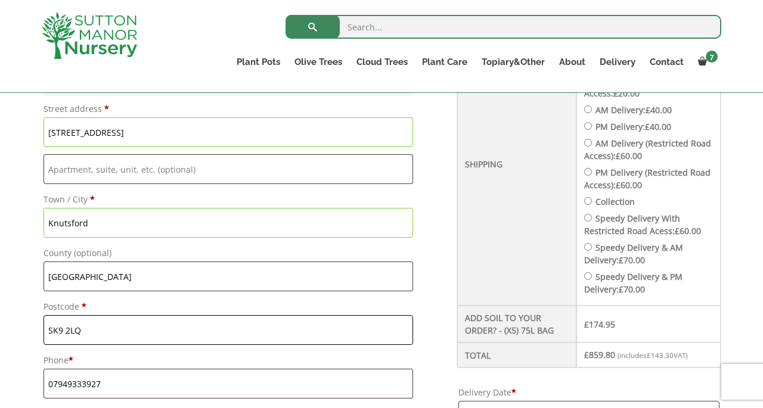
drag, startPoint x: 85, startPoint y: 333, endPoint x: 29, endPoint y: 332, distance: 55.4
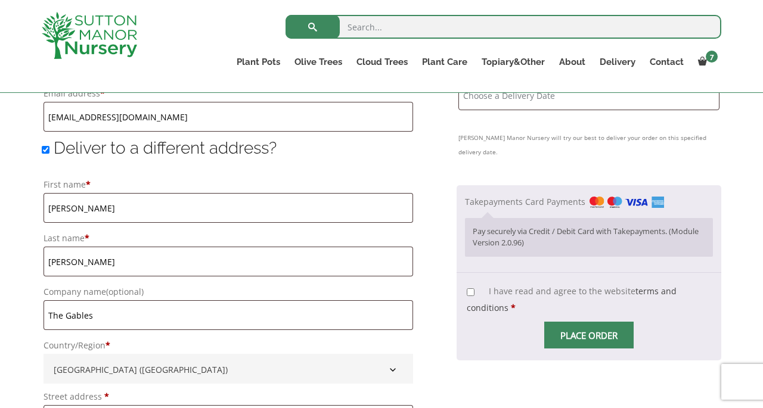
scroll to position [874, 0]
type input "WA169JN"
click at [467, 288] on input "I have read and agree to the website terms and conditions *" at bounding box center [471, 292] width 8 height 8
checkbox input "true"
click at [589, 335] on span "Checkout" at bounding box center [589, 335] width 0 height 0
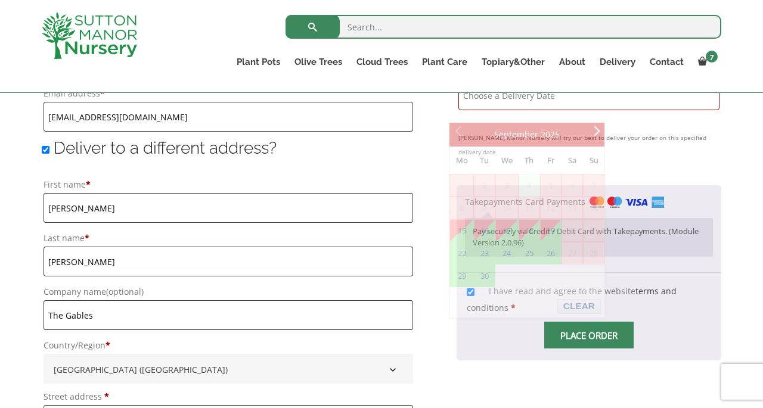
click at [556, 110] on input "Delivery Date *" at bounding box center [588, 95] width 261 height 30
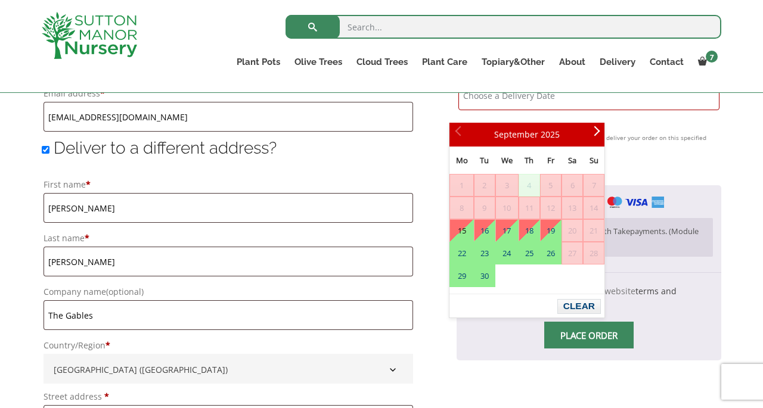
click at [459, 231] on link "15" at bounding box center [461, 230] width 23 height 21
type input "[DATE]"
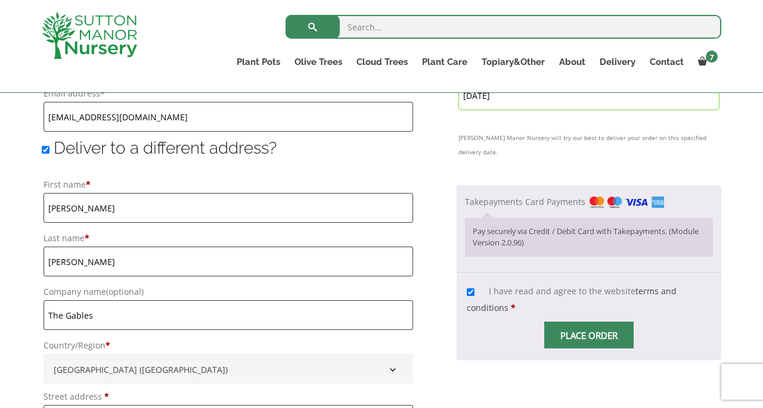
click at [571, 333] on input "Place order" at bounding box center [588, 335] width 89 height 27
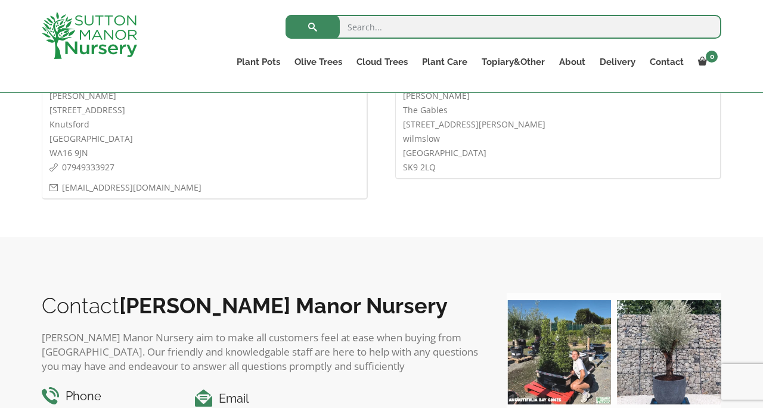
scroll to position [714, 0]
